Goal: Check status: Check status

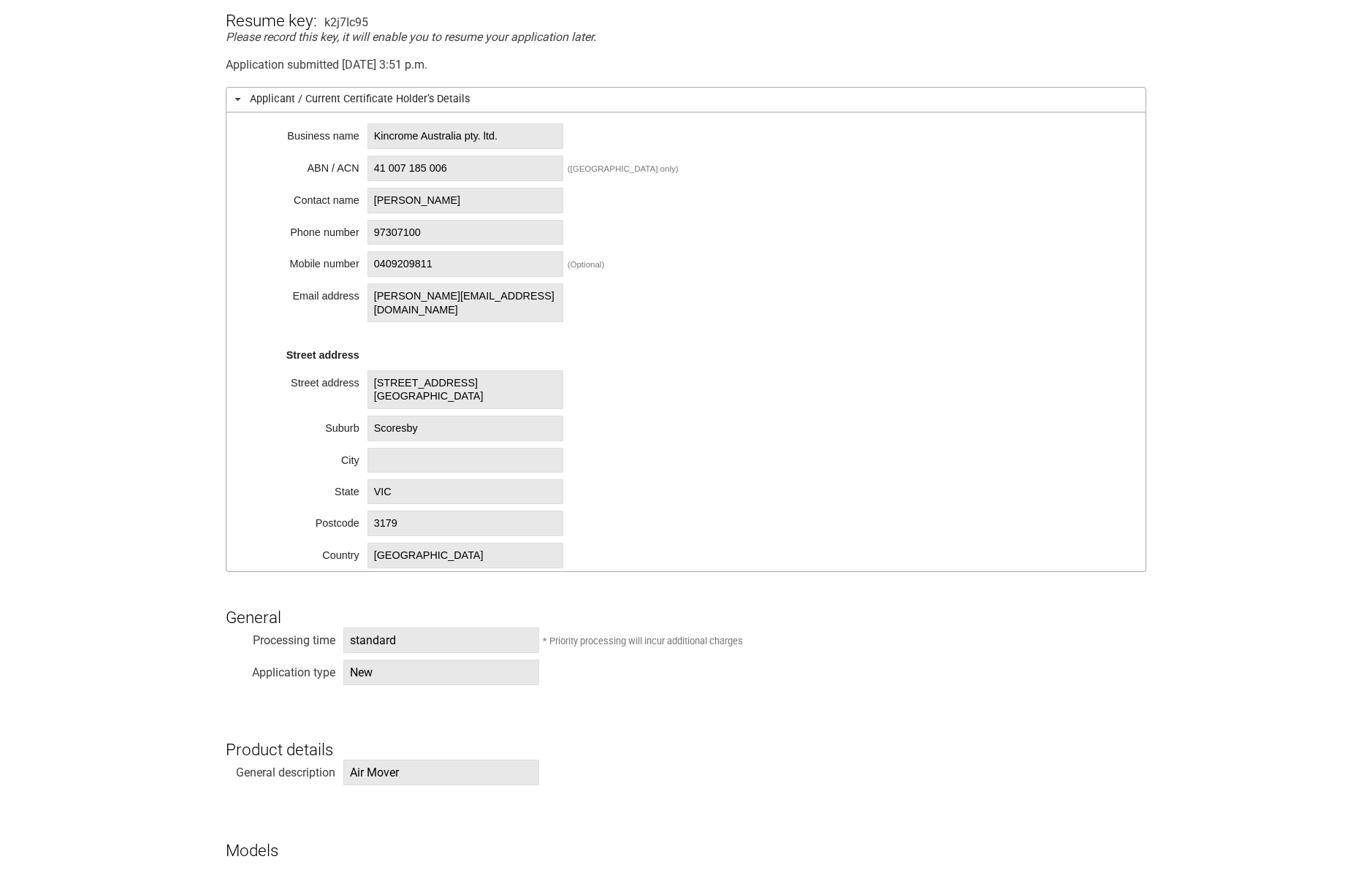
scroll to position [366, 0]
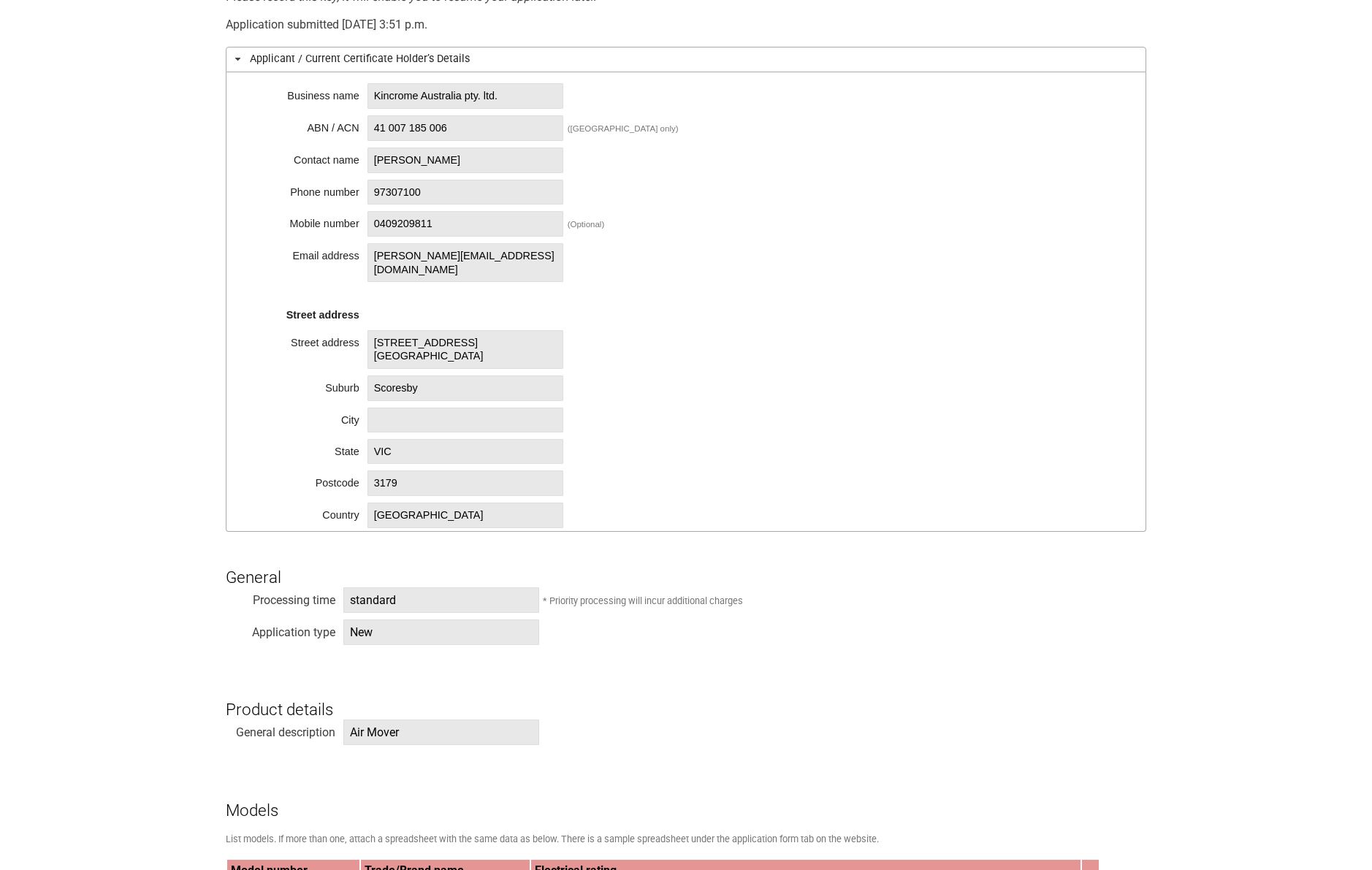
click at [407, 621] on span "New" at bounding box center [441, 632] width 196 height 25
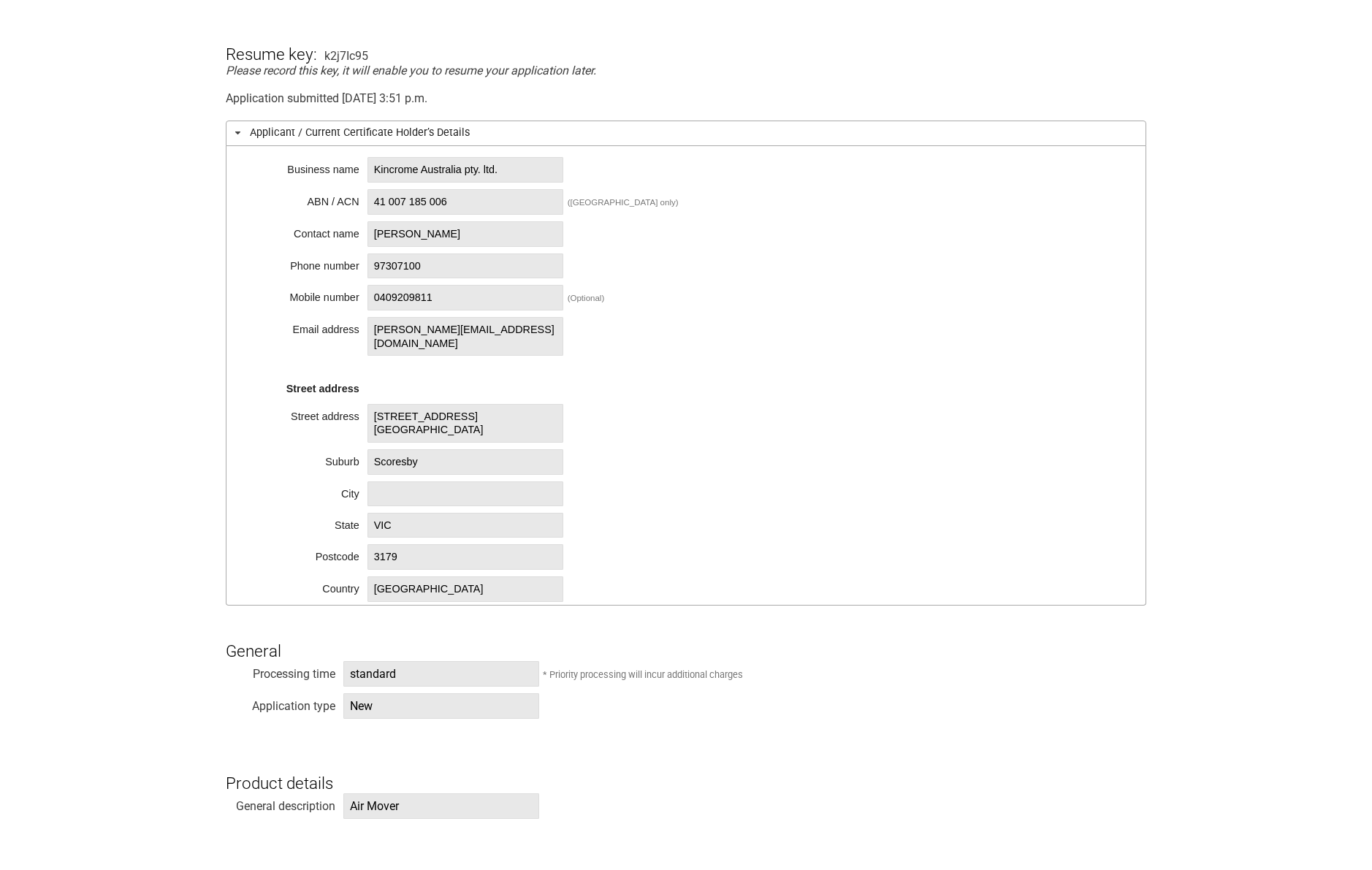
scroll to position [146, 0]
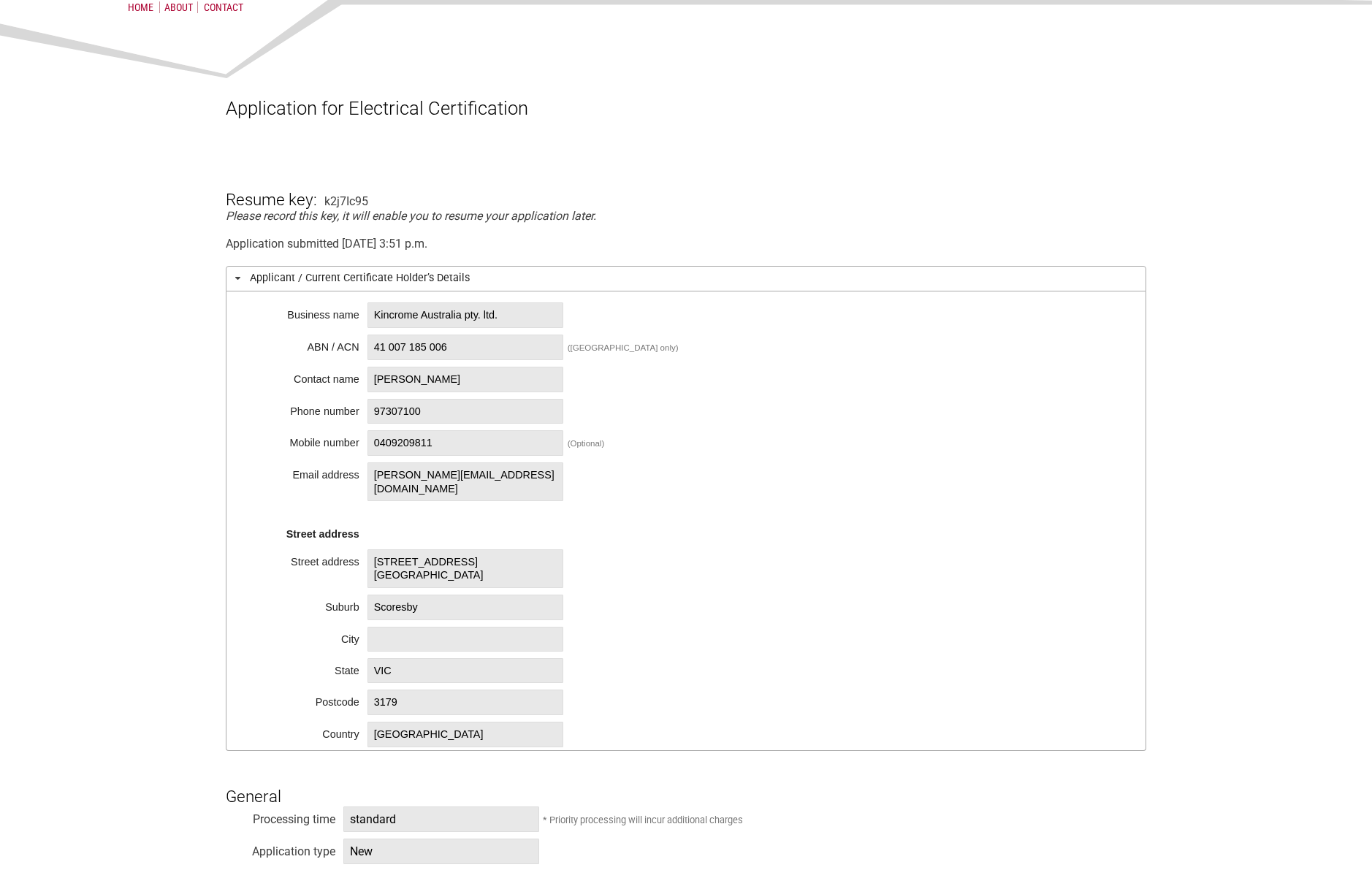
click at [466, 316] on span "Kincrome Australia pty. ltd." at bounding box center [465, 315] width 196 height 25
drag, startPoint x: 425, startPoint y: 313, endPoint x: 247, endPoint y: 309, distance: 178.0
click at [247, 309] on div "Business name Kincrome Australia pty. ltd. ABN / ACN 41 007 185 006 ([GEOGRAPHI…" at bounding box center [686, 522] width 920 height 460
copy span "Kincrome"
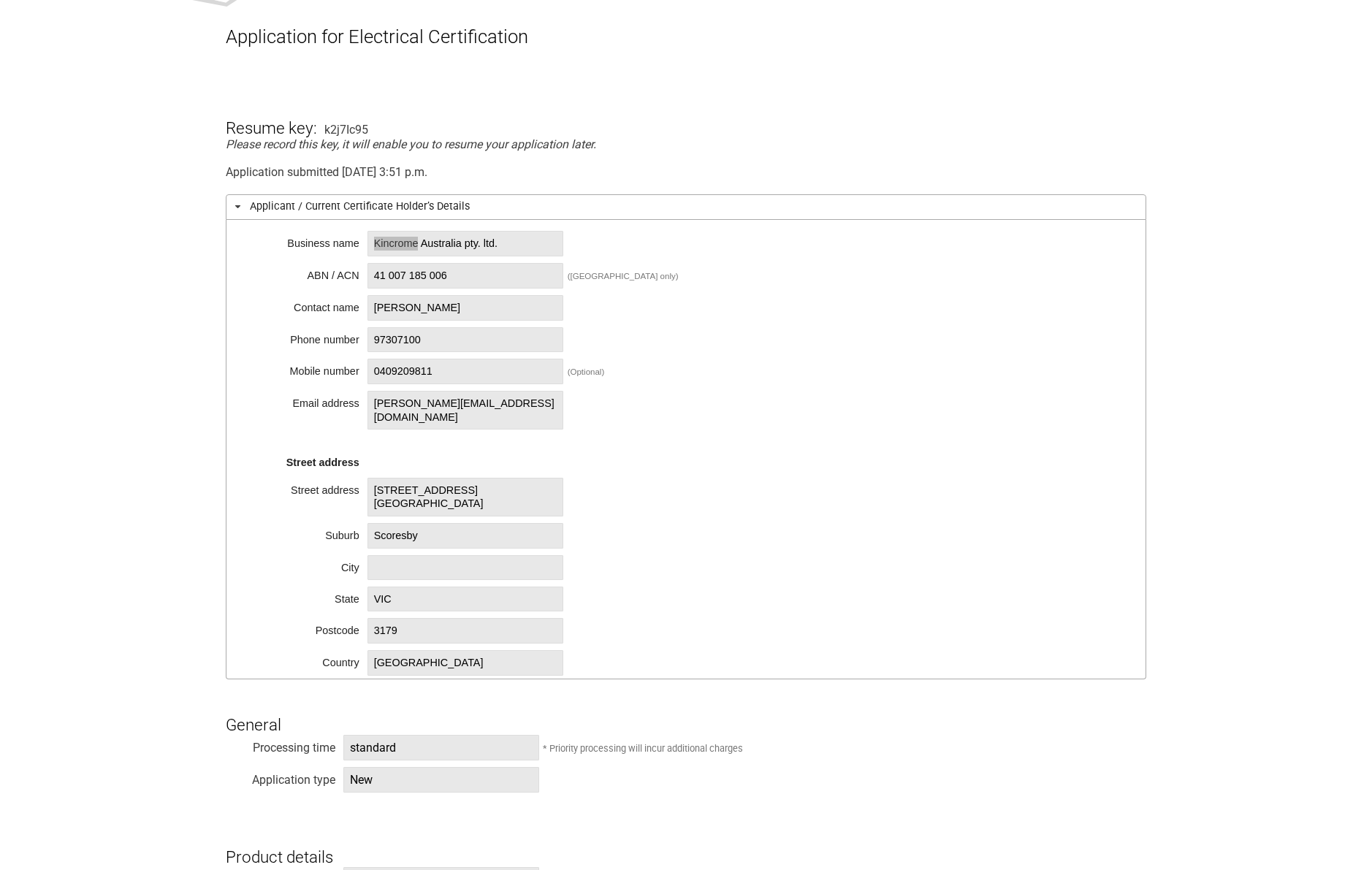
scroll to position [511, 0]
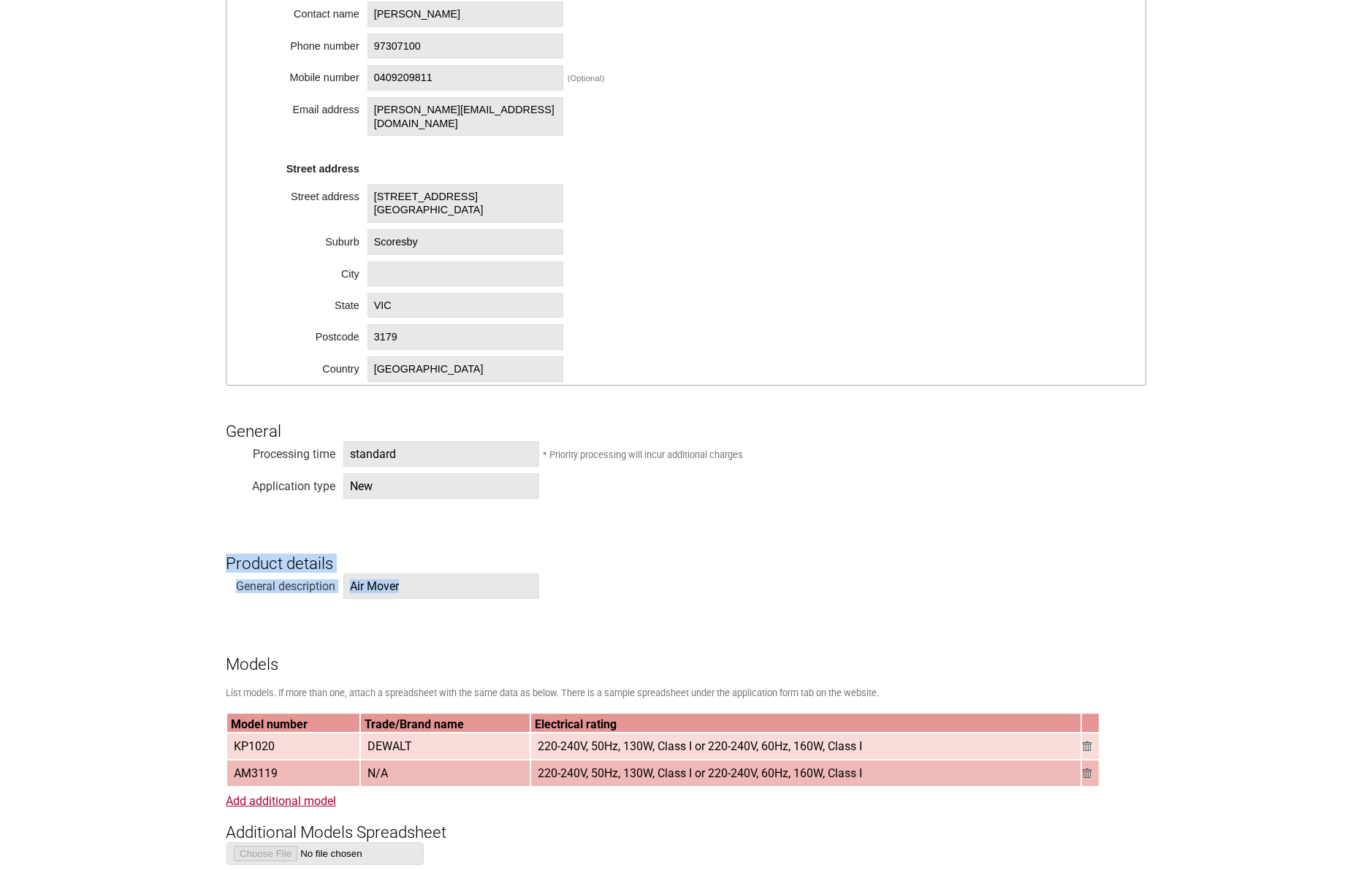
copy form "Product details General description Air Mover"
click at [401, 583] on span "Air Mover" at bounding box center [441, 587] width 196 height 25
drag, startPoint x: 420, startPoint y: 587, endPoint x: 335, endPoint y: 589, distance: 85.0
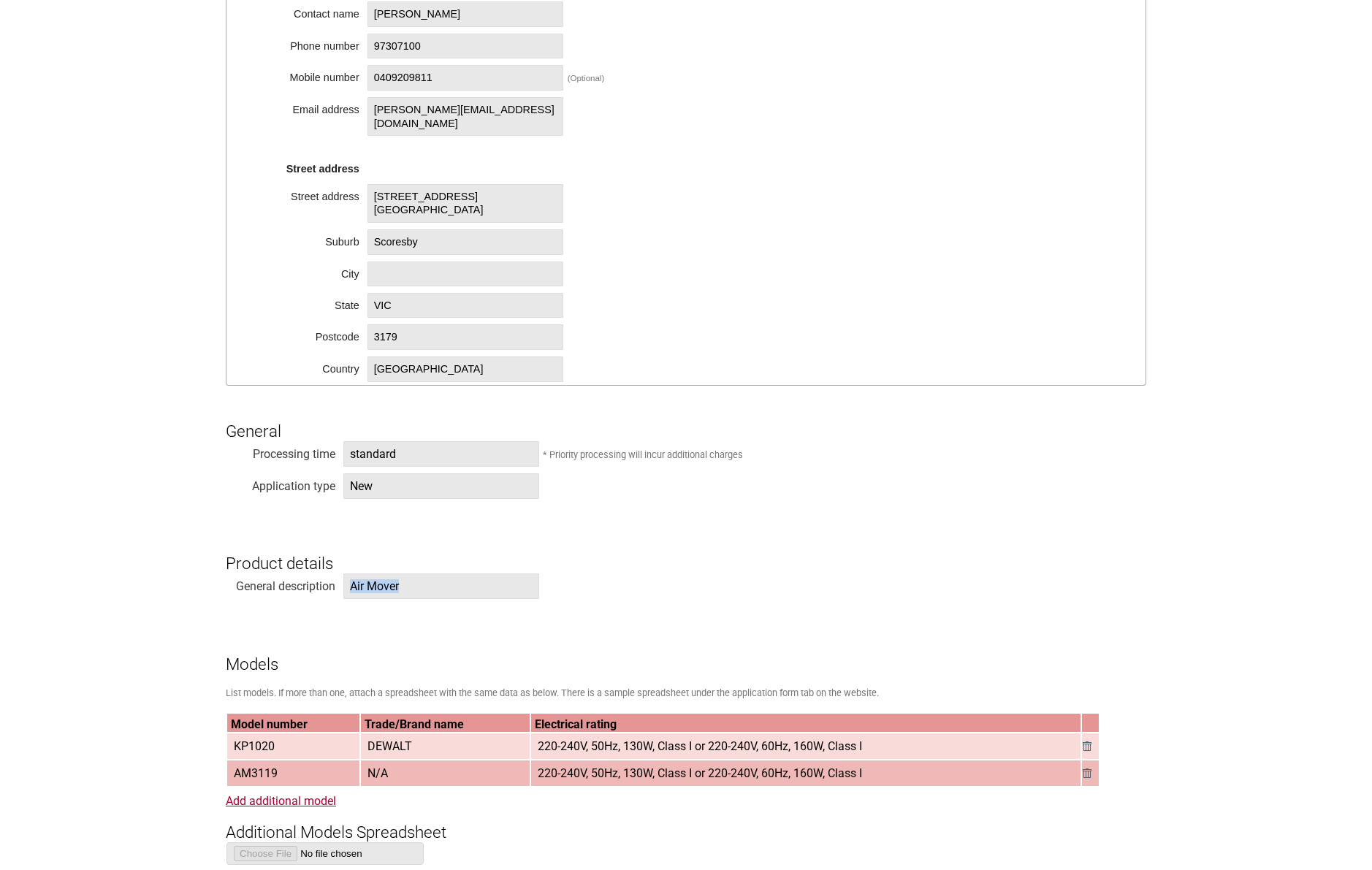
copy span "Air Mover"
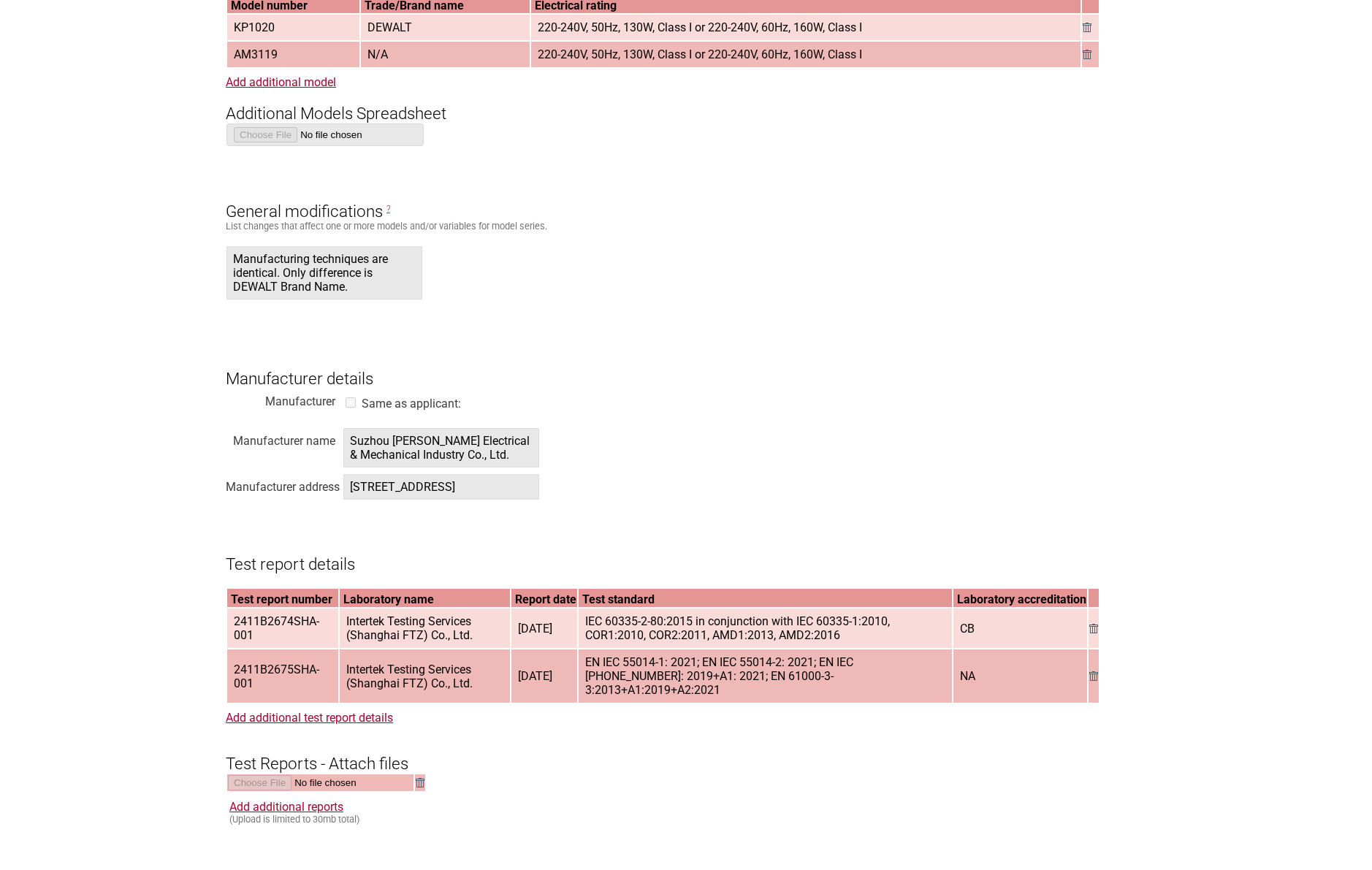
scroll to position [1242, 0]
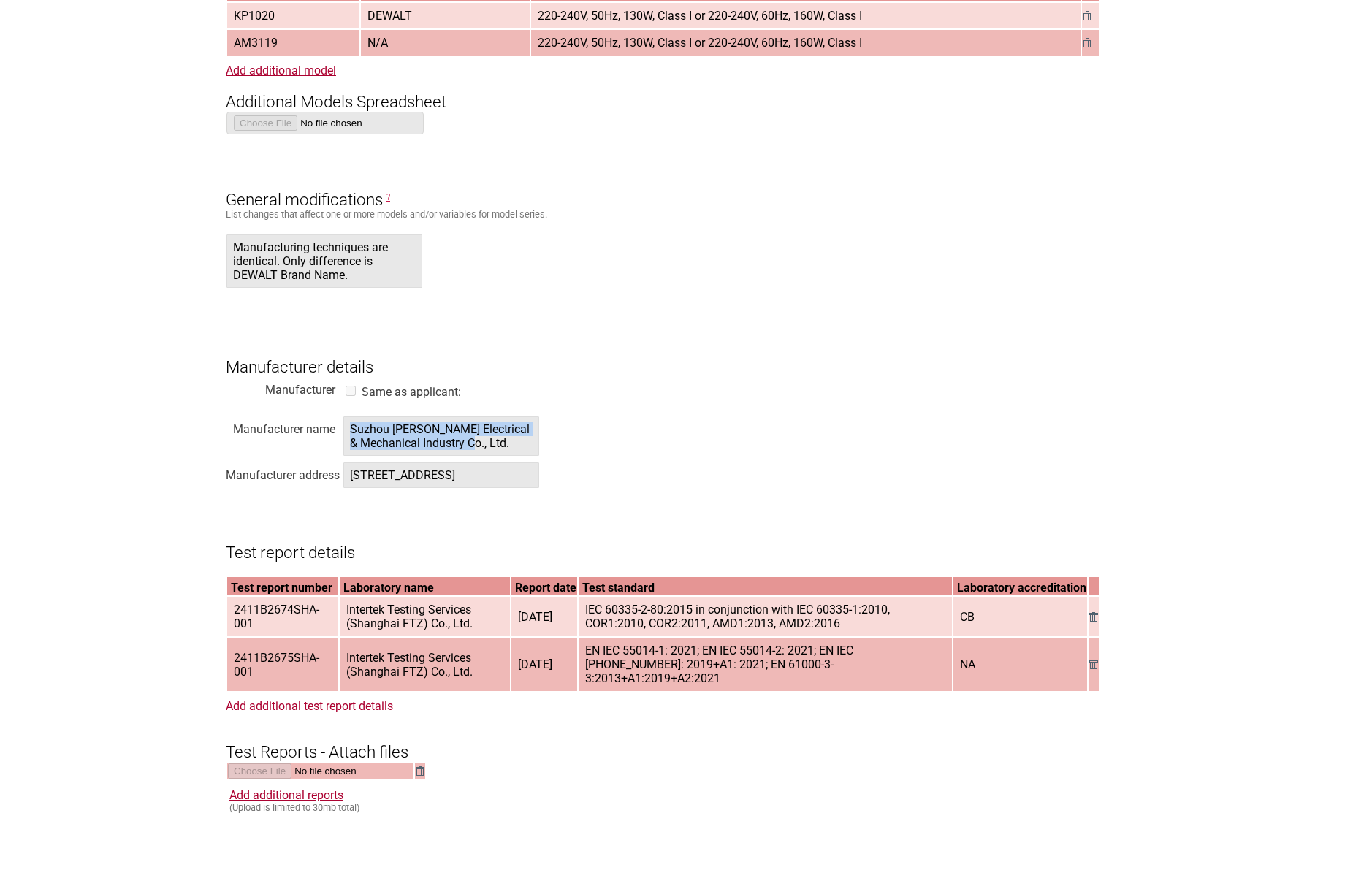
drag, startPoint x: 352, startPoint y: 432, endPoint x: 508, endPoint y: 449, distance: 156.9
click at [508, 449] on span "Suzhou [PERSON_NAME] Electrical & Mechanical Industry Co., Ltd." at bounding box center [441, 435] width 196 height 40
copy span "Suzhou [PERSON_NAME] Electrical & Mechanical Industry Co., Ltd."
click at [456, 488] on span "[STREET_ADDRESS]" at bounding box center [441, 475] width 196 height 25
drag, startPoint x: 350, startPoint y: 476, endPoint x: 503, endPoint y: 531, distance: 162.6
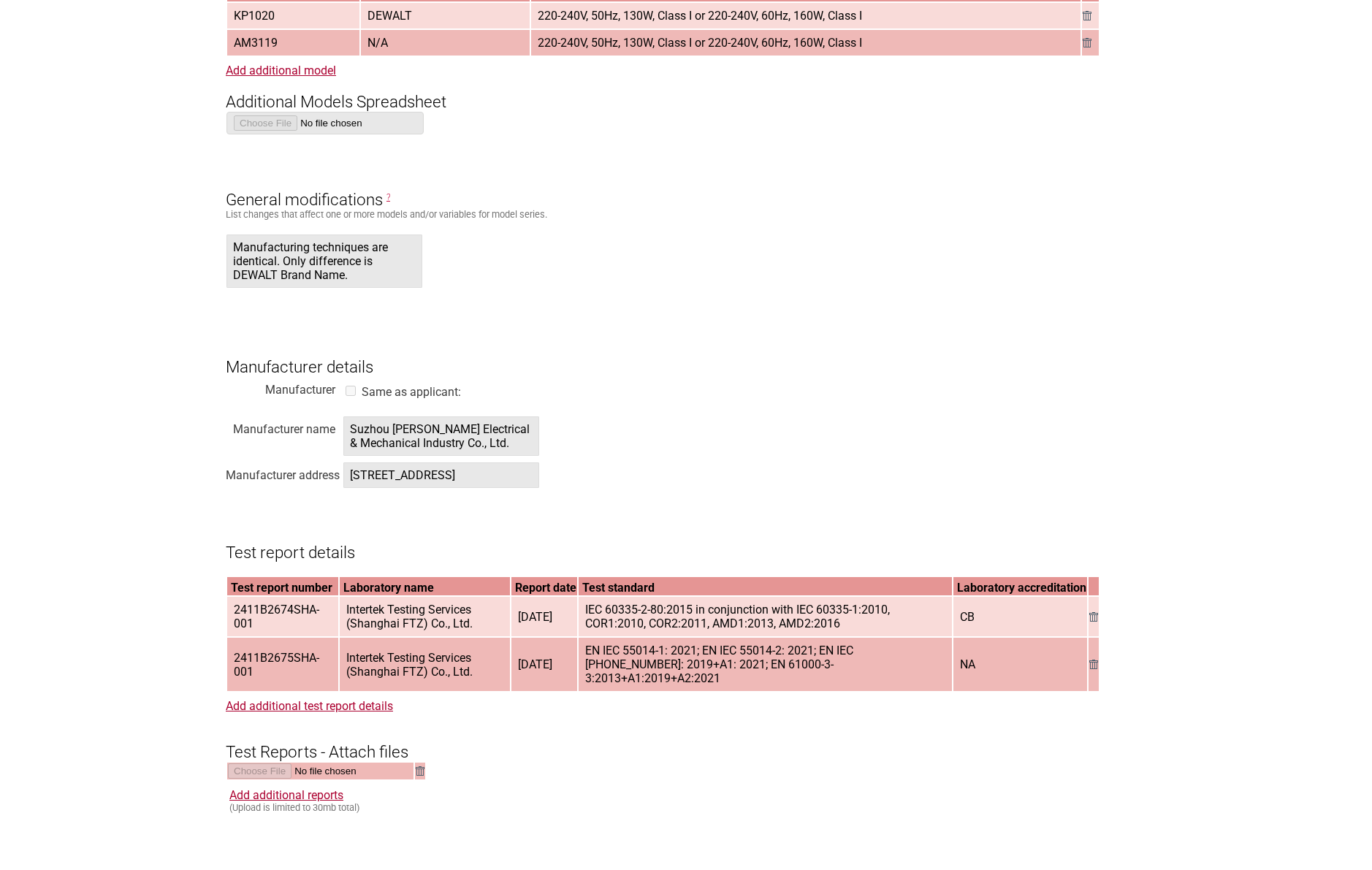
click at [503, 488] on span "[STREET_ADDRESS]" at bounding box center [441, 475] width 196 height 25
copy span "[STREET_ADDRESS]"
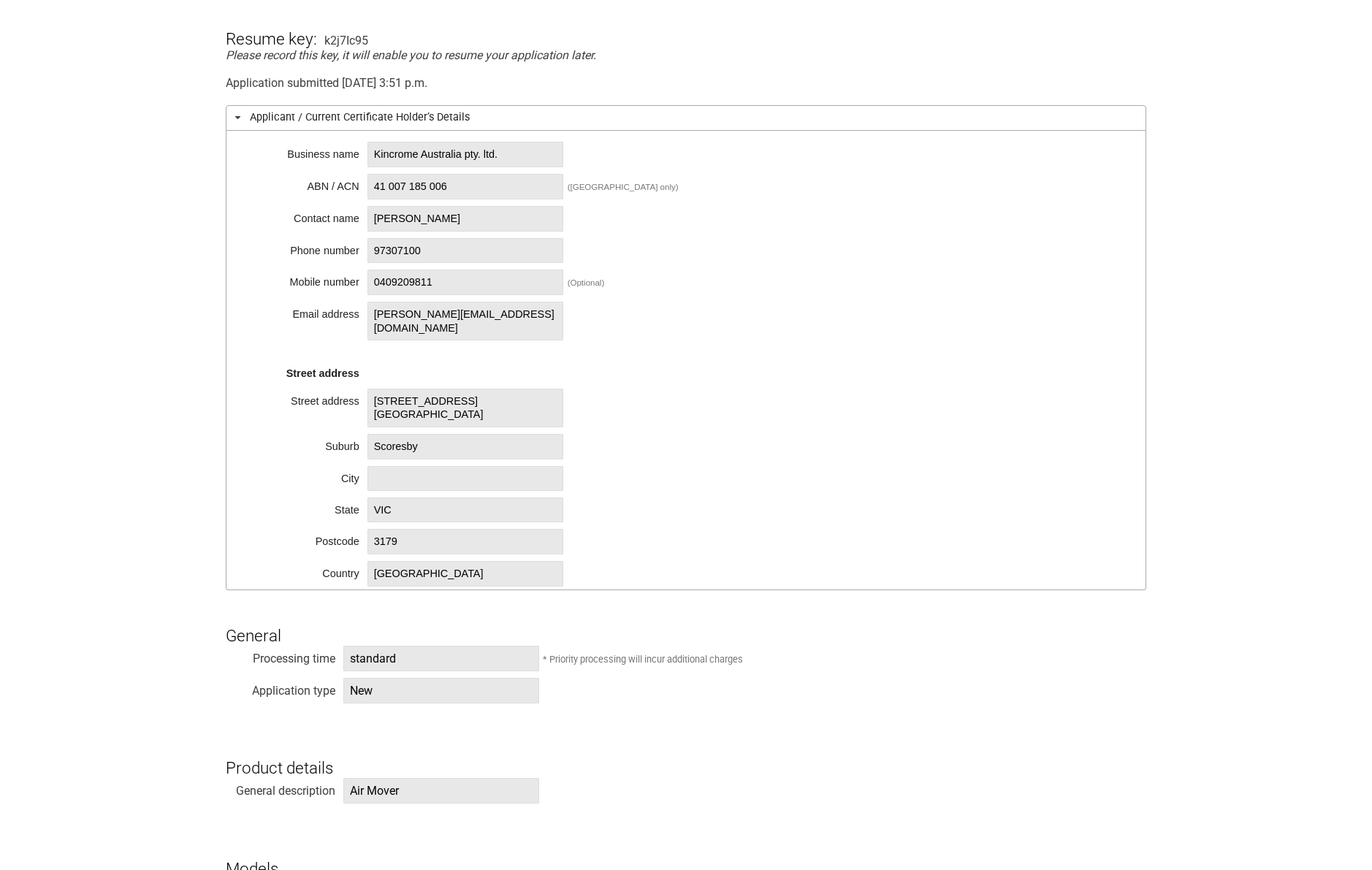
scroll to position [219, 0]
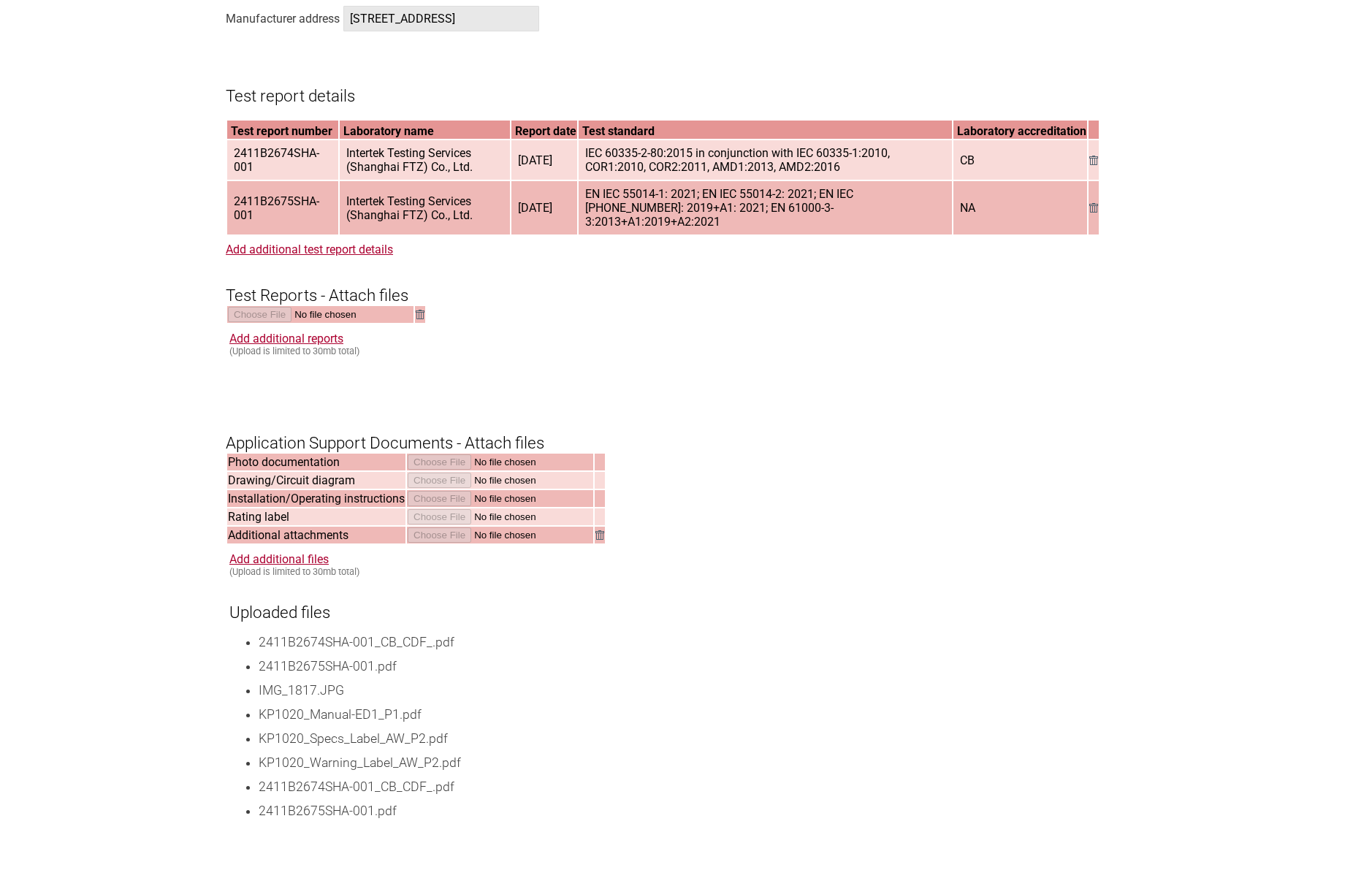
scroll to position [1827, 0]
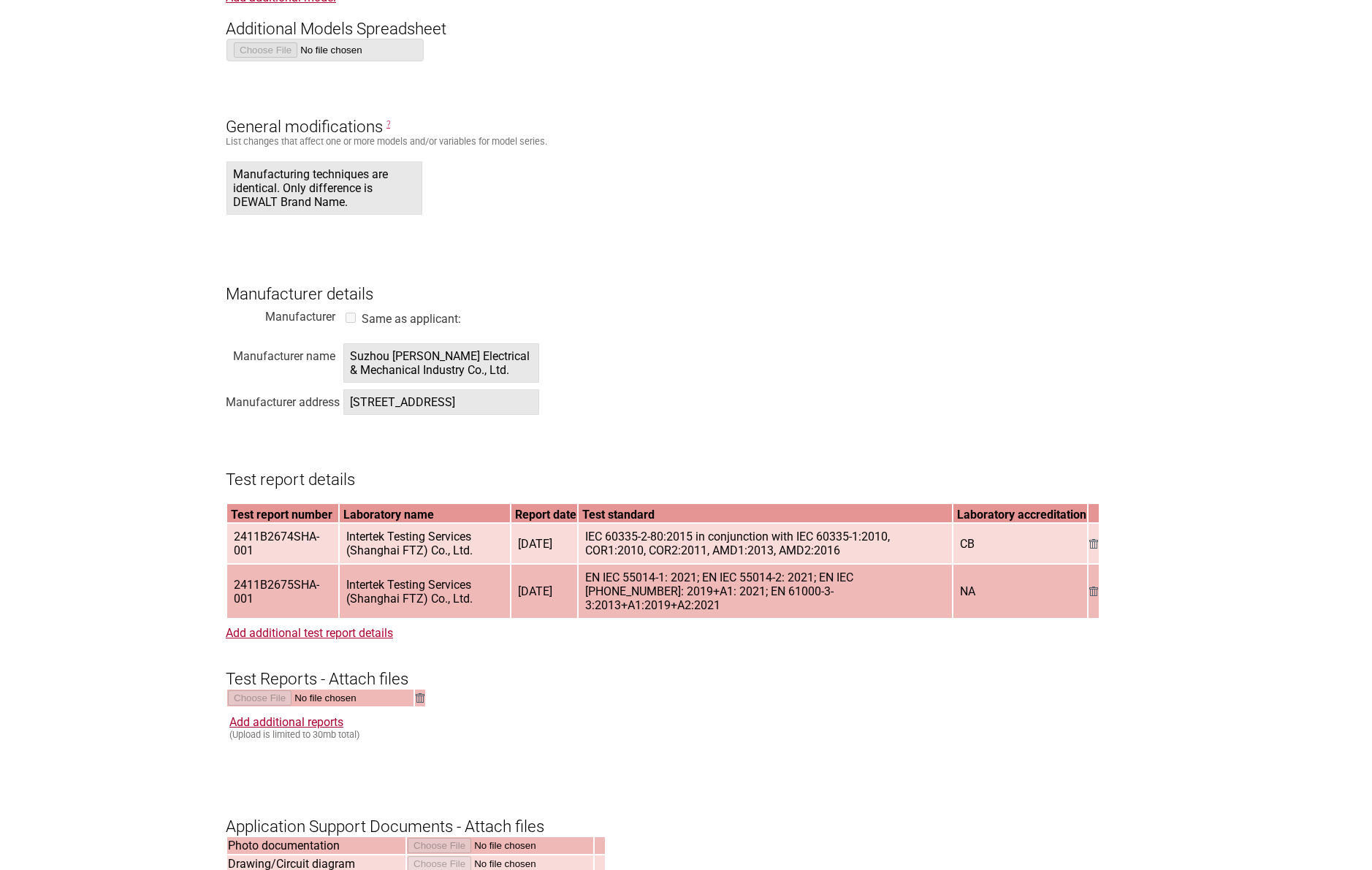
scroll to position [1170, 0]
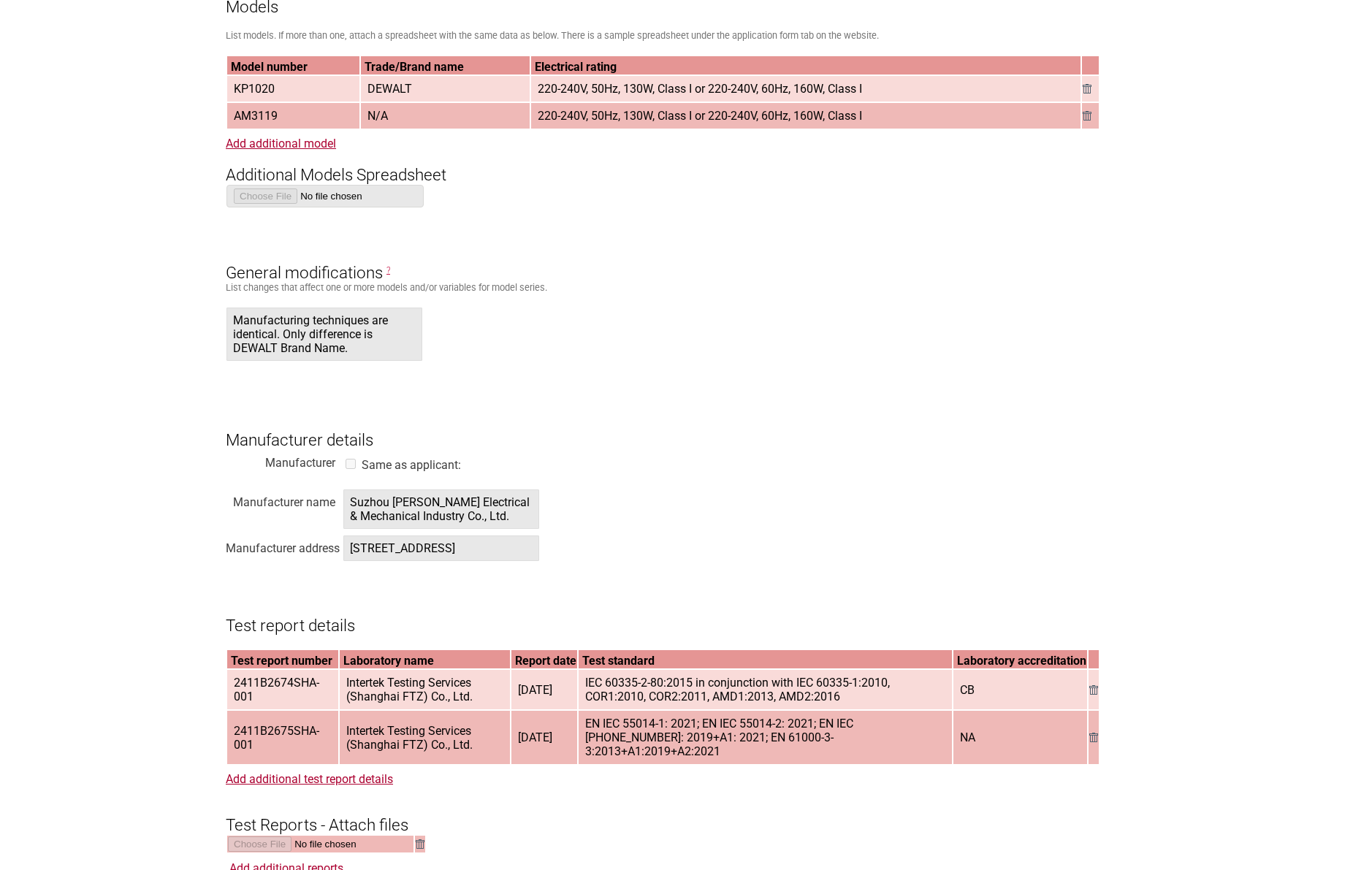
click at [434, 112] on td "N/A" at bounding box center [445, 115] width 169 height 25
drag, startPoint x: 367, startPoint y: 88, endPoint x: 392, endPoint y: 88, distance: 25.0
click at [392, 88] on span "DEWALT" at bounding box center [390, 88] width 56 height 24
click at [261, 115] on span "AM3119" at bounding box center [255, 115] width 55 height 24
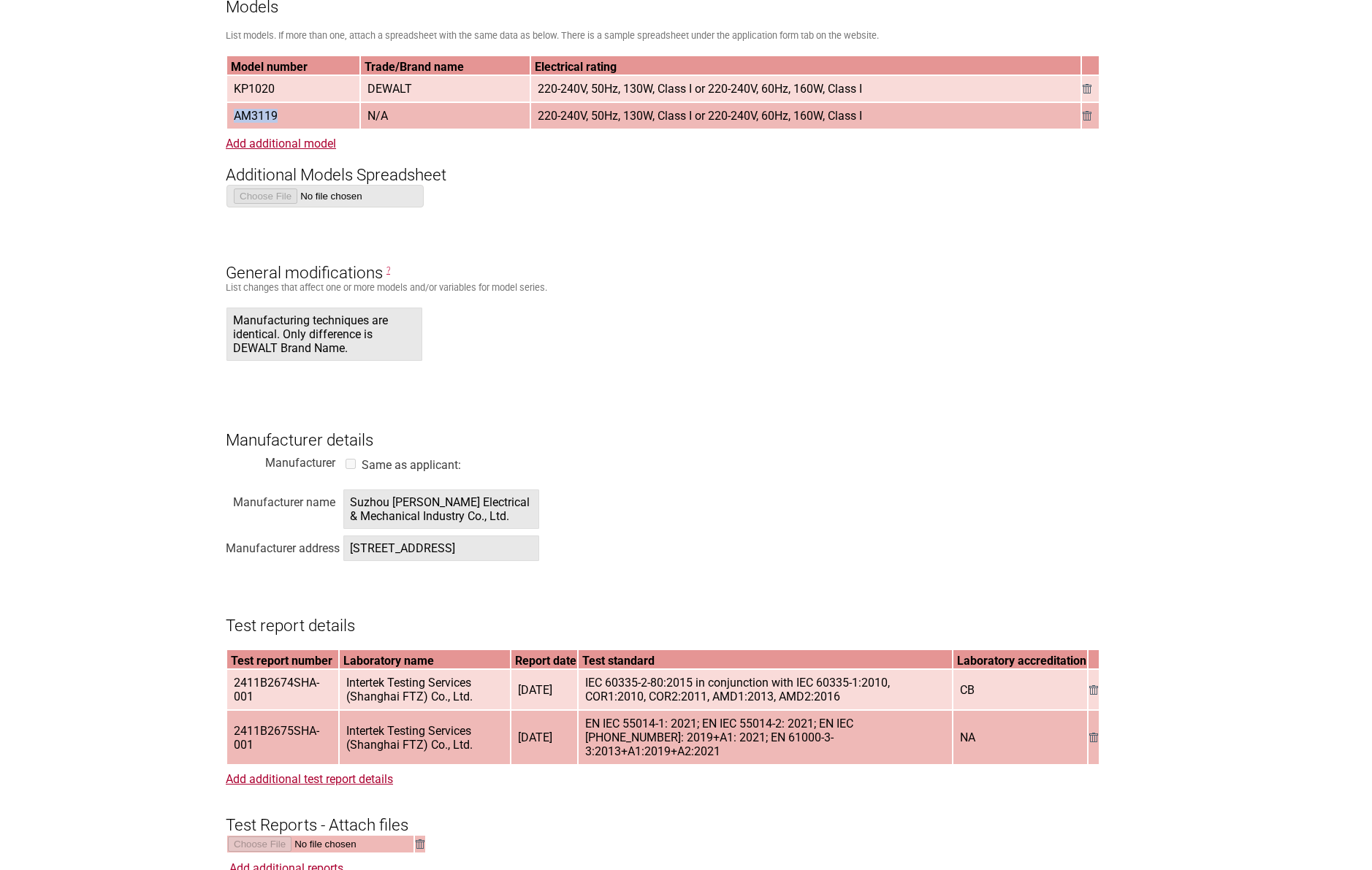
copy span "AM3119"
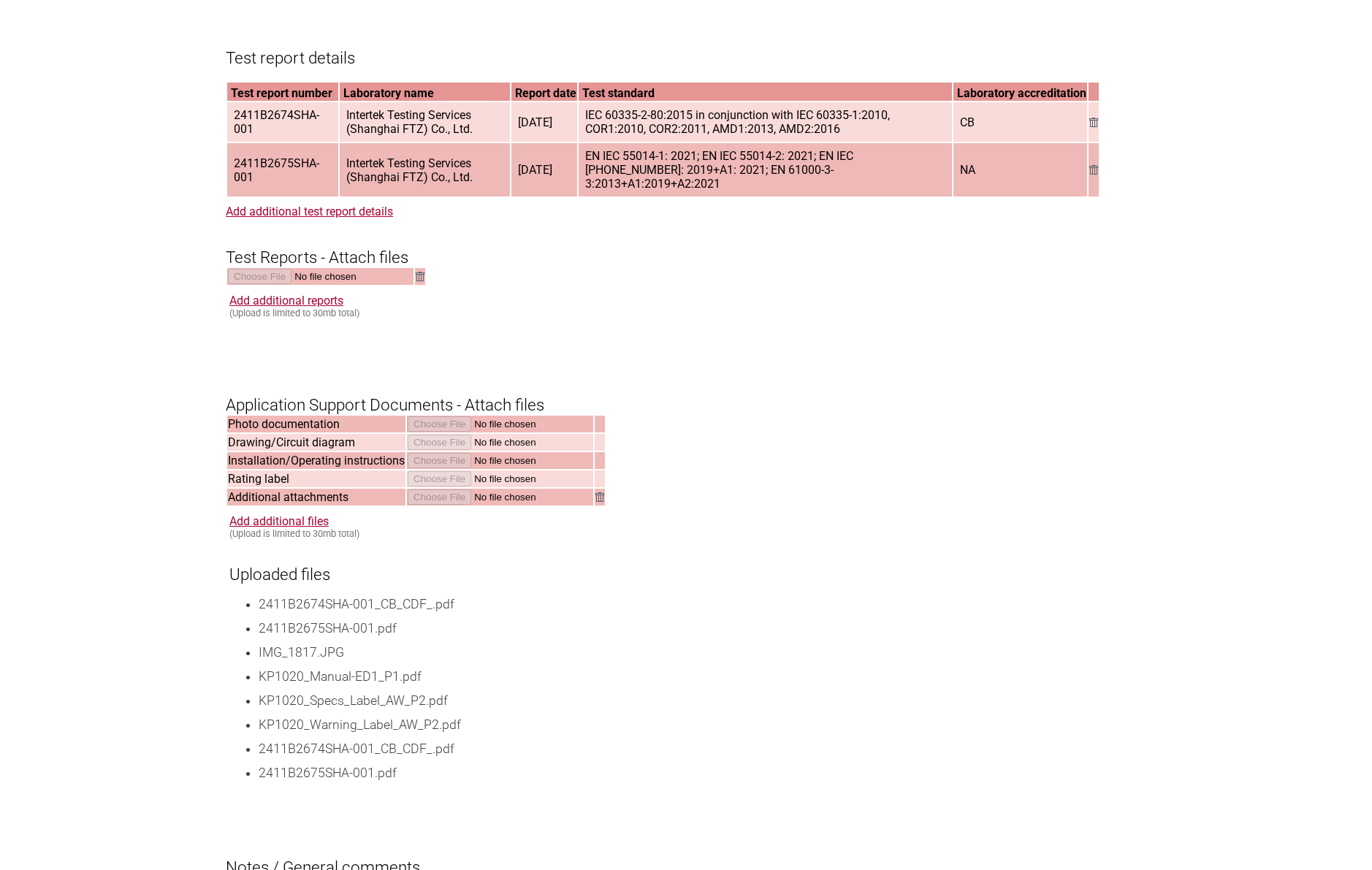
scroll to position [1827, 0]
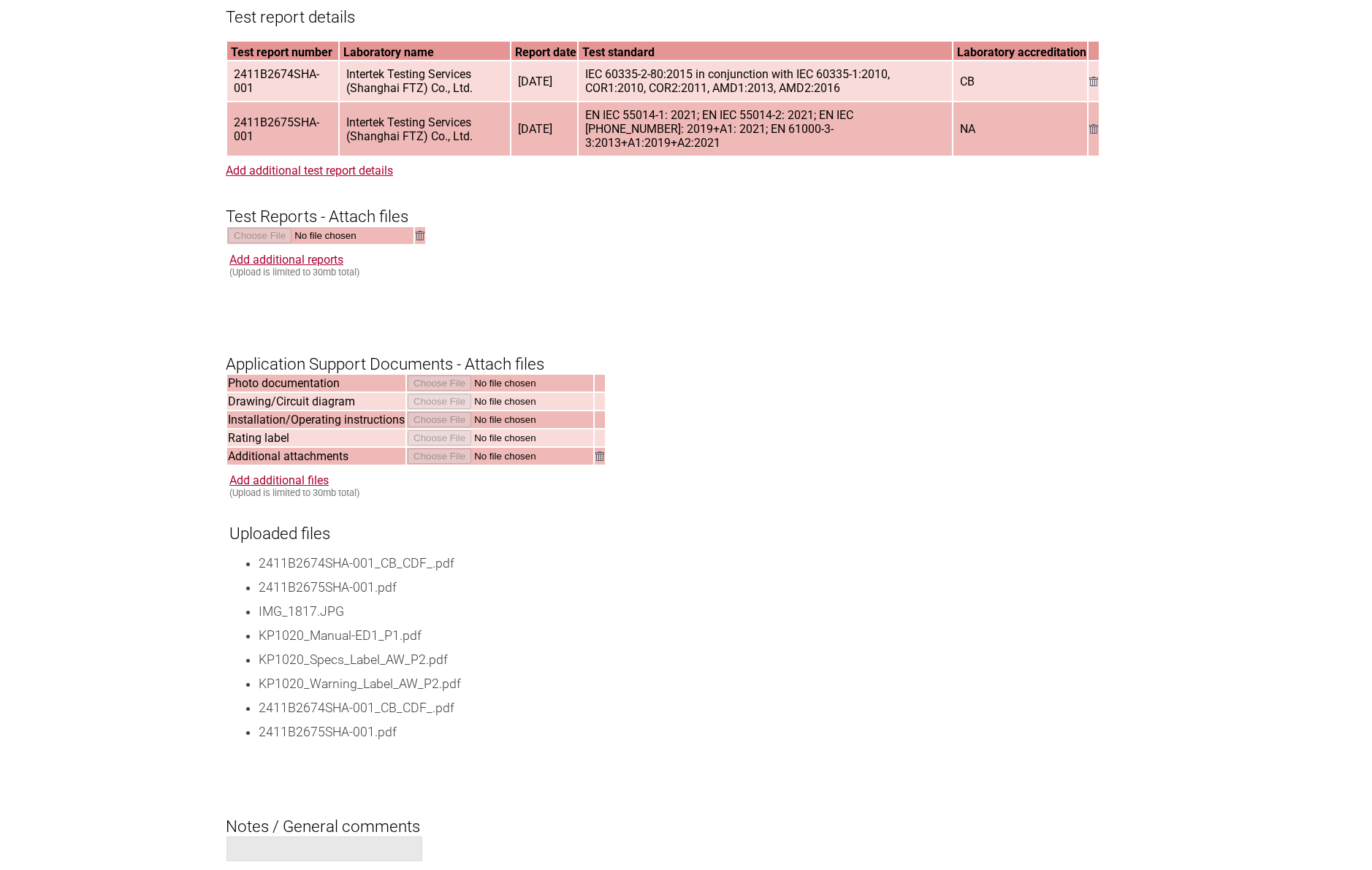
scroll to position [1608, 0]
